Goal: Register for event/course

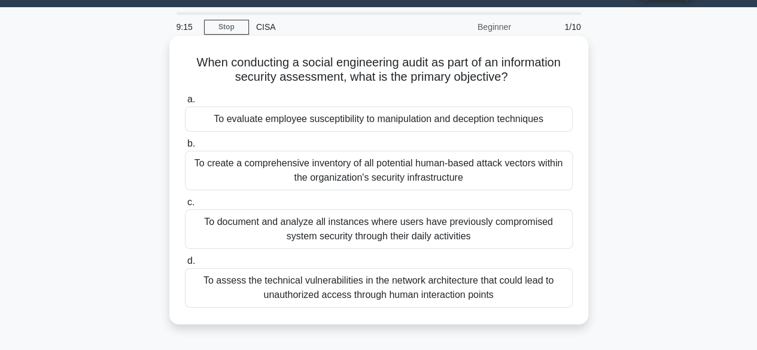
scroll to position [45, 0]
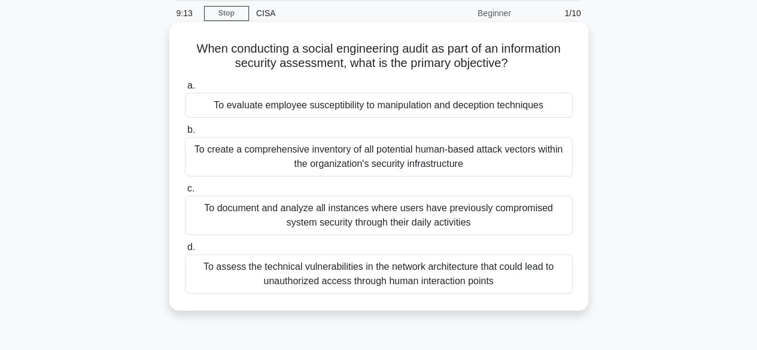
click at [399, 270] on div "To assess the technical vulnerabilities in the network architecture that could …" at bounding box center [379, 273] width 388 height 39
click at [185, 251] on input "d. To assess the technical vulnerabilities in the network architecture that cou…" at bounding box center [185, 248] width 0 height 8
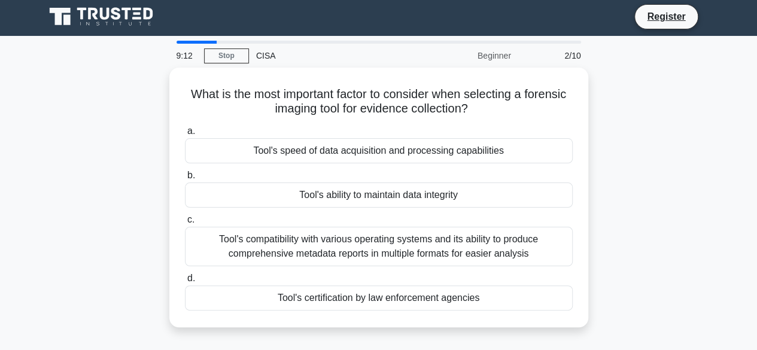
scroll to position [0, 0]
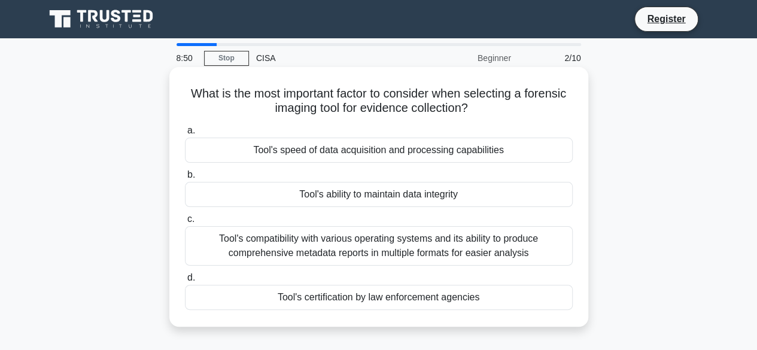
click at [446, 114] on h5 "What is the most important factor to consider when selecting a forensic imaging…" at bounding box center [379, 101] width 390 height 30
click at [445, 114] on h5 "What is the most important factor to consider when selecting a forensic imaging…" at bounding box center [379, 101] width 390 height 30
click at [405, 198] on div "Tool's ability to maintain data integrity" at bounding box center [379, 194] width 388 height 25
click at [185, 179] on input "b. Tool's ability to maintain data integrity" at bounding box center [185, 175] width 0 height 8
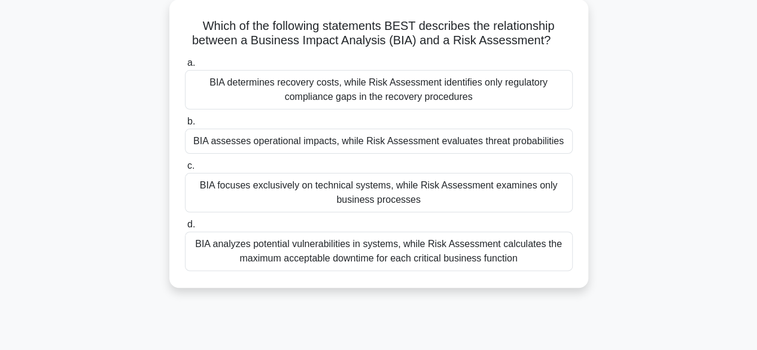
scroll to position [72, 0]
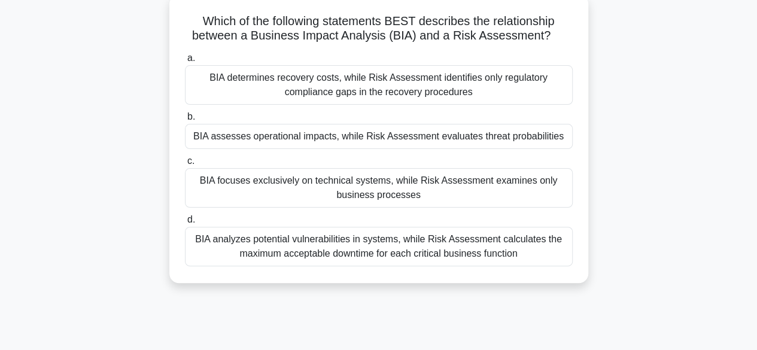
click at [363, 245] on div "BIA analyzes potential vulnerabilities in systems, while Risk Assessment calcul…" at bounding box center [379, 246] width 388 height 39
click at [185, 224] on input "d. BIA analyzes potential vulnerabilities in systems, while Risk Assessment cal…" at bounding box center [185, 220] width 0 height 8
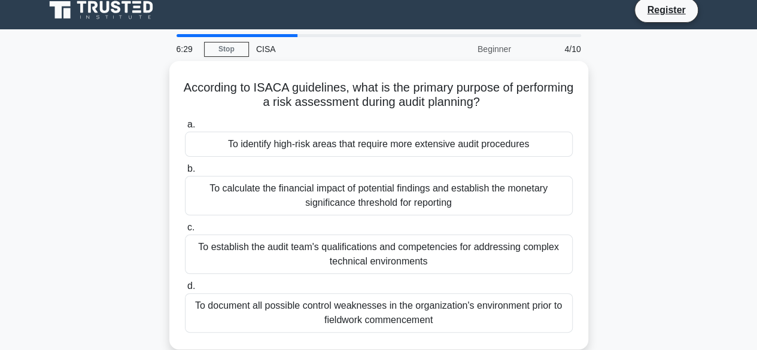
scroll to position [0, 0]
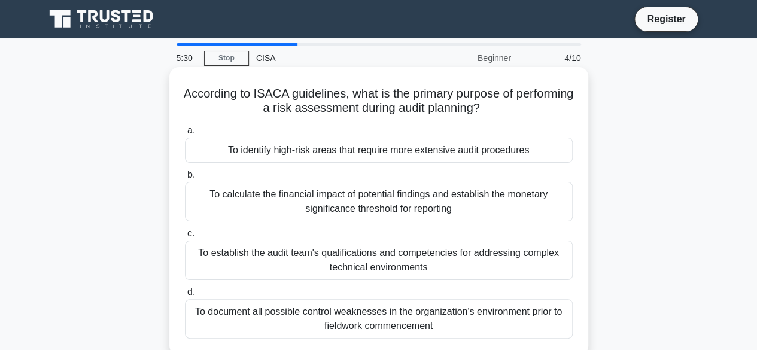
click at [300, 163] on div "To identify high-risk areas that require more extensive audit procedures" at bounding box center [379, 150] width 388 height 25
click at [185, 135] on input "a. To identify high-risk areas that require more extensive audit procedures" at bounding box center [185, 131] width 0 height 8
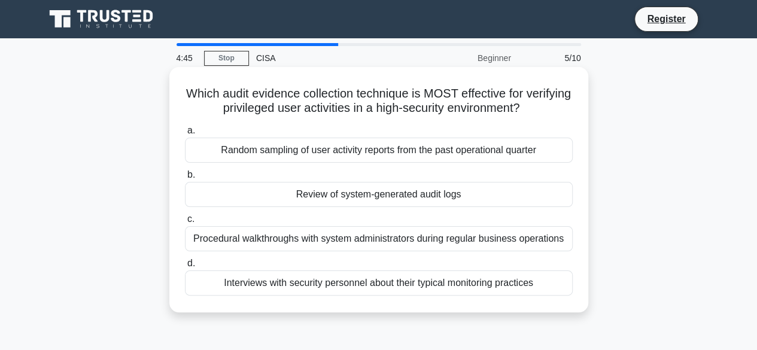
click at [423, 200] on div "Review of system-generated audit logs" at bounding box center [379, 194] width 388 height 25
click at [185, 179] on input "b. Review of system-generated audit logs" at bounding box center [185, 175] width 0 height 8
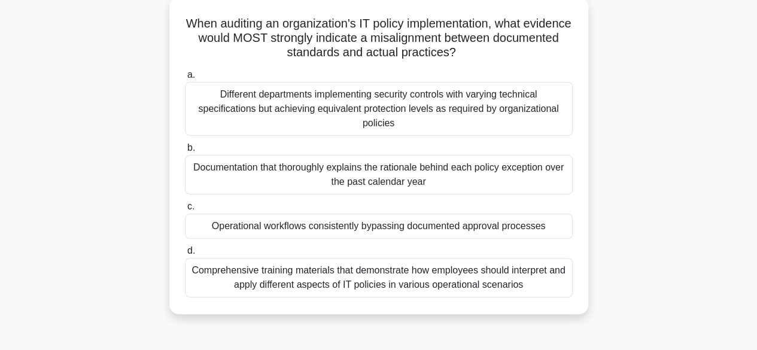
scroll to position [71, 0]
click at [479, 282] on div "Comprehensive training materials that demonstrate how employees should interpre…" at bounding box center [379, 276] width 388 height 39
click at [185, 254] on input "d. Comprehensive training materials that demonstrate how employees should inter…" at bounding box center [185, 251] width 0 height 8
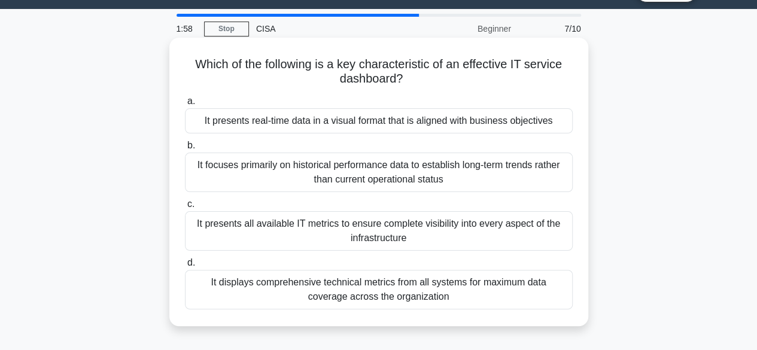
scroll to position [31, 0]
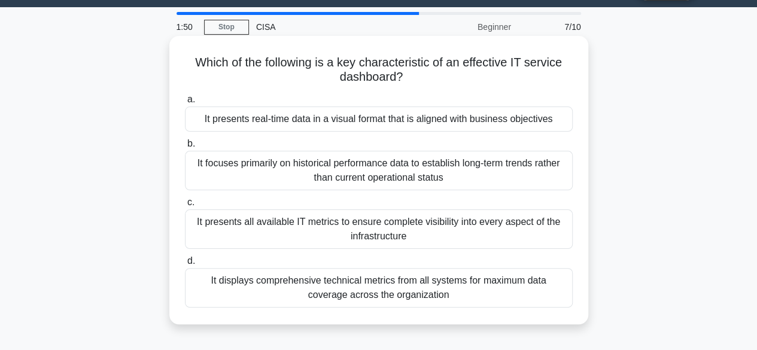
click at [412, 288] on div "It displays comprehensive technical metrics from all systems for maximum data c…" at bounding box center [379, 287] width 388 height 39
click at [185, 265] on input "d. It displays comprehensive technical metrics from all systems for maximum dat…" at bounding box center [185, 261] width 0 height 8
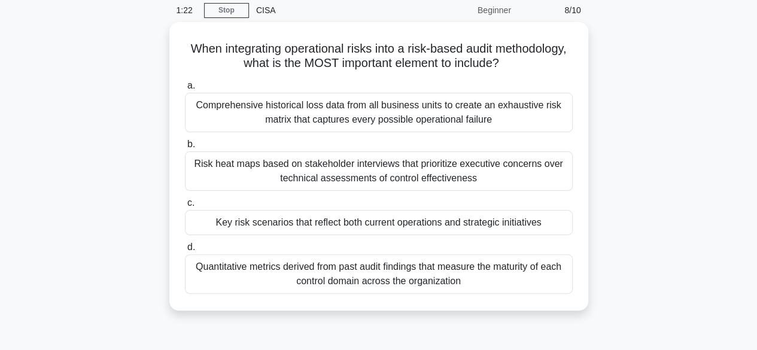
scroll to position [48, 0]
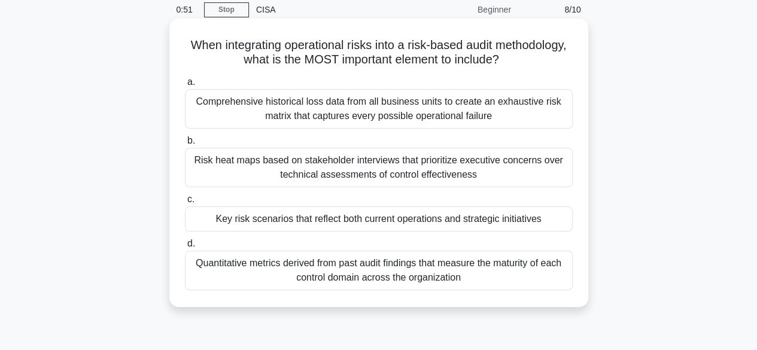
click at [288, 221] on div "Key risk scenarios that reflect both current operations and strategic initiativ…" at bounding box center [379, 218] width 388 height 25
click at [185, 203] on input "c. Key risk scenarios that reflect both current operations and strategic initia…" at bounding box center [185, 200] width 0 height 8
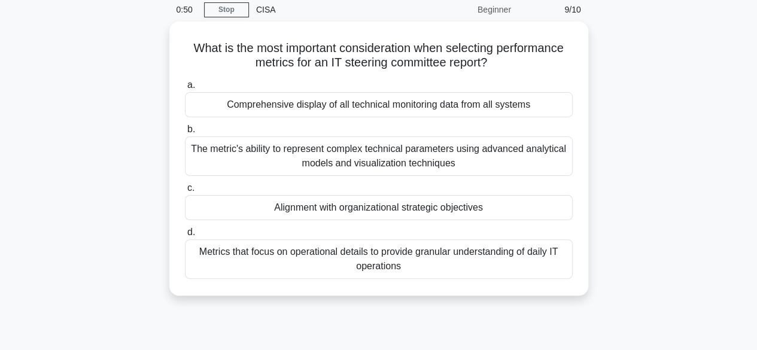
scroll to position [0, 0]
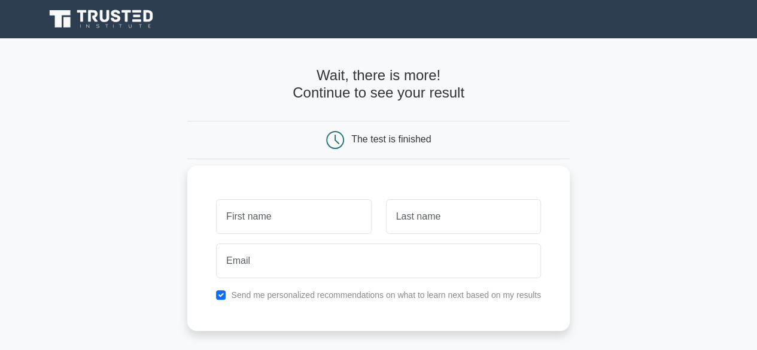
click at [252, 223] on input "text" at bounding box center [293, 216] width 155 height 35
type input "george"
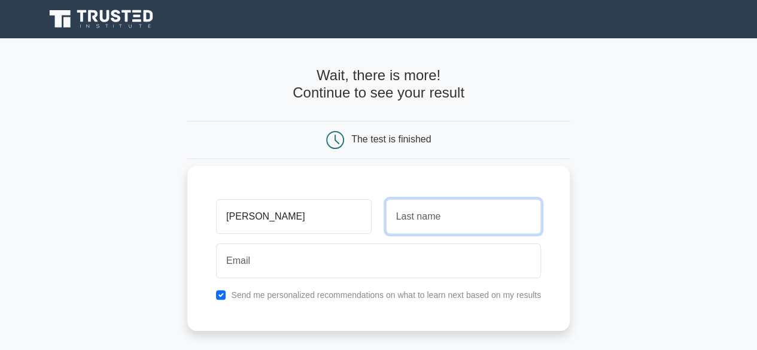
click at [441, 221] on input "text" at bounding box center [463, 216] width 155 height 35
type input "lazaro"
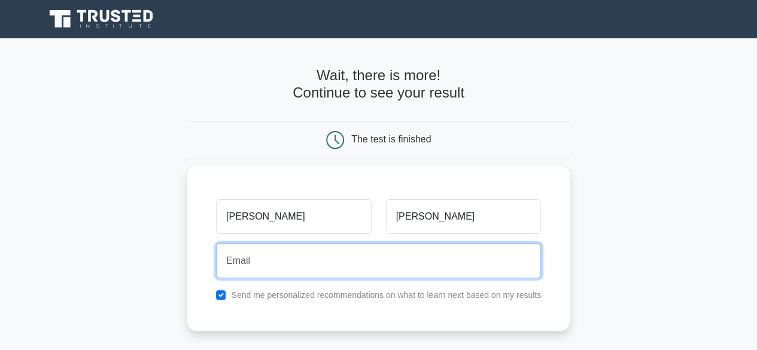
click at [320, 265] on input "email" at bounding box center [378, 261] width 325 height 35
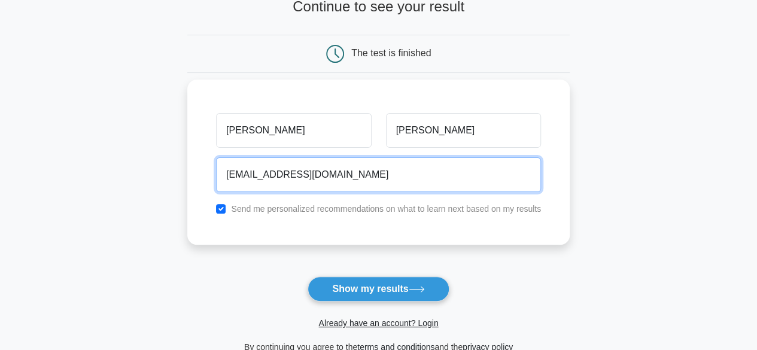
type input "lazarogeorge630@gmail.com"
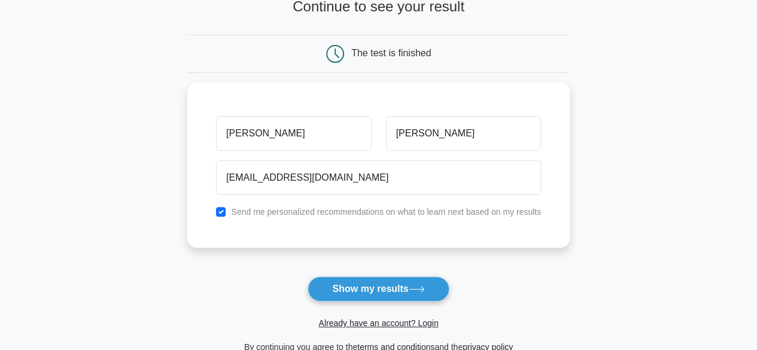
click at [411, 259] on form "Wait, there is more! Continue to see your result The test is finished george" at bounding box center [378, 167] width 382 height 373
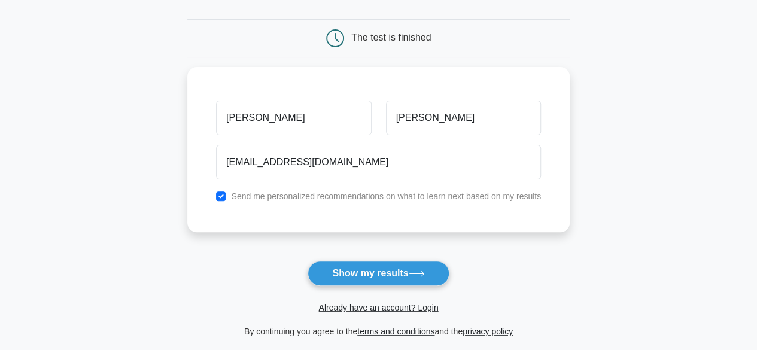
scroll to position [108, 0]
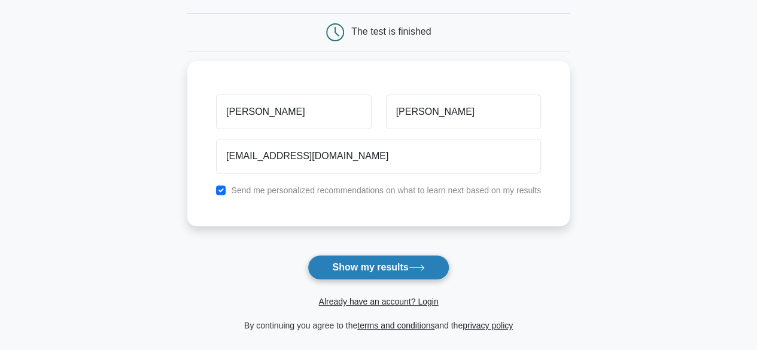
click at [385, 269] on button "Show my results" at bounding box center [378, 267] width 141 height 25
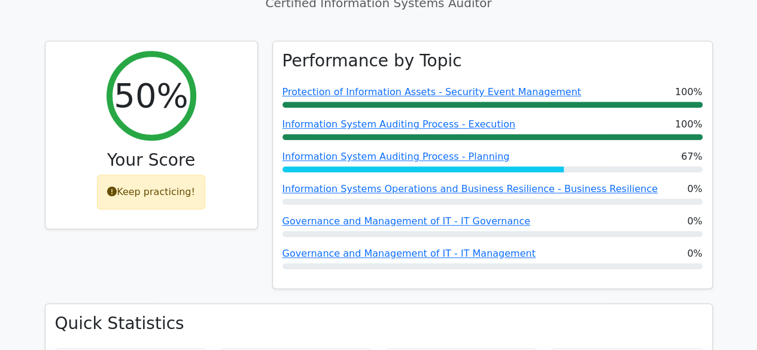
scroll to position [476, 0]
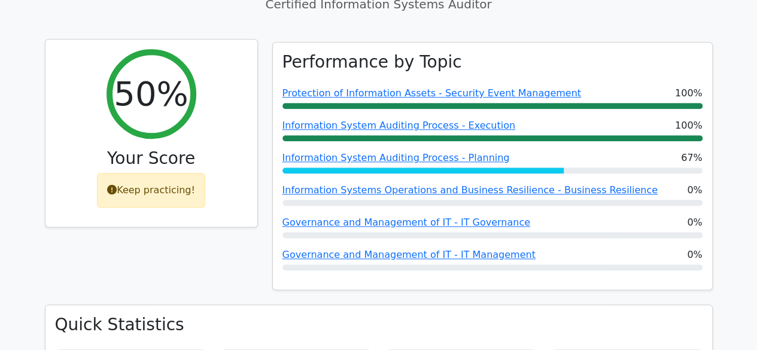
click at [165, 173] on div "Keep practicing!" at bounding box center [151, 190] width 108 height 35
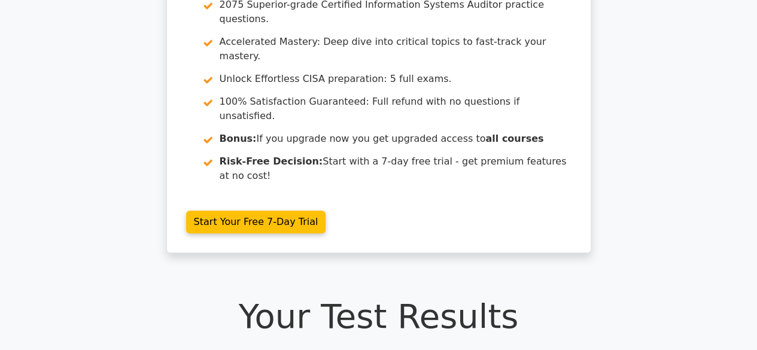
scroll to position [123, 0]
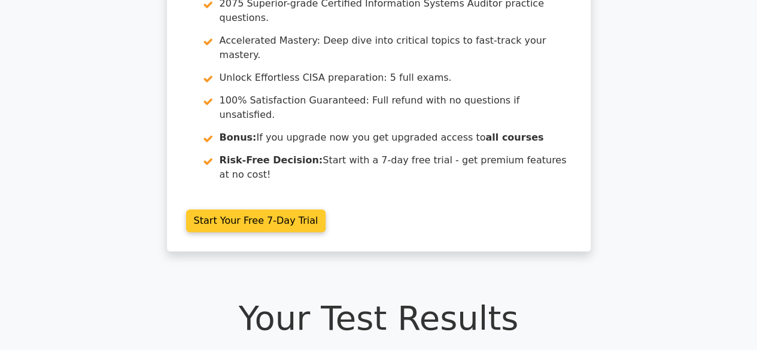
click at [253, 209] on link "Start Your Free 7-Day Trial" at bounding box center [256, 220] width 140 height 23
